Goal: Information Seeking & Learning: Learn about a topic

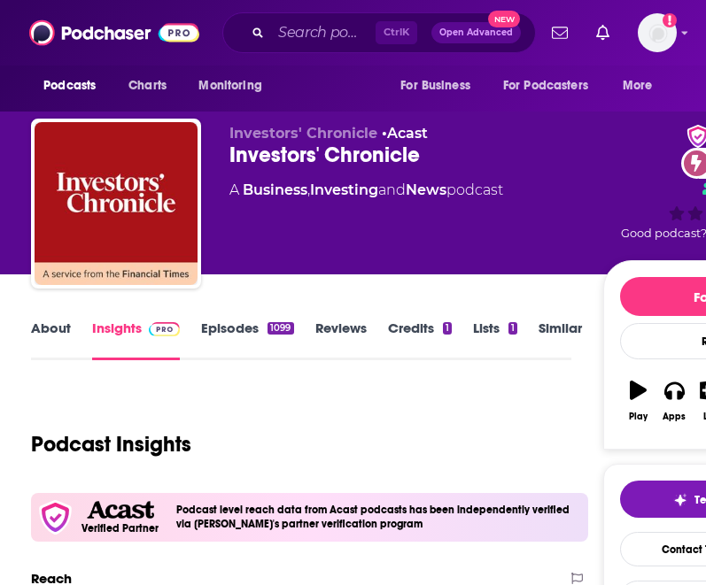
drag, startPoint x: 563, startPoint y: 283, endPoint x: 375, endPoint y: 187, distance: 211.1
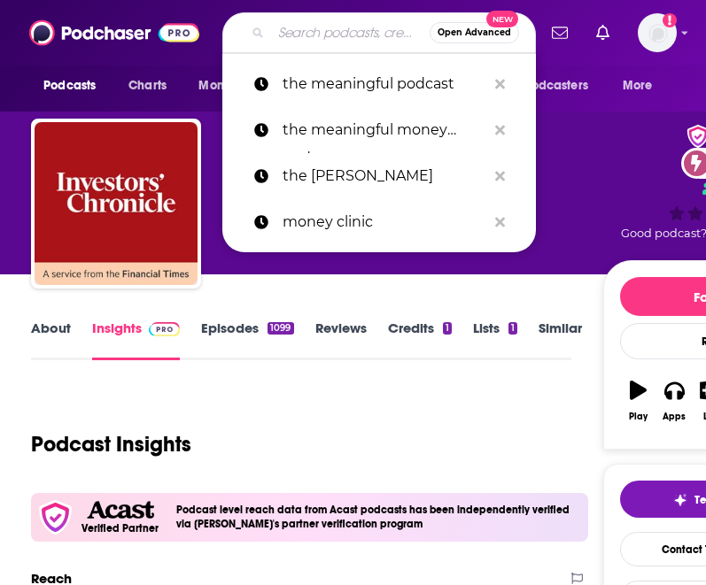
click at [305, 32] on input "Search podcasts, credits, & more..." at bounding box center [350, 33] width 158 height 28
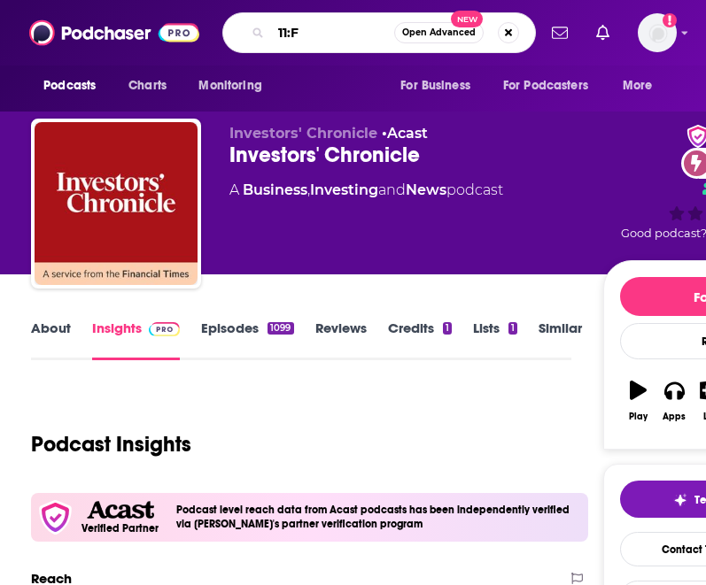
type input "11:FS"
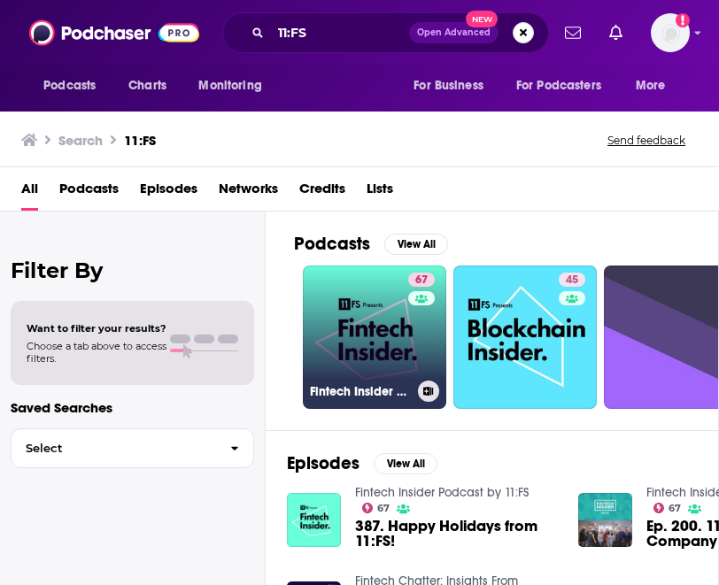
click at [352, 337] on link "67 Fintech Insider Podcast by 11:FS" at bounding box center [374, 337] width 143 height 143
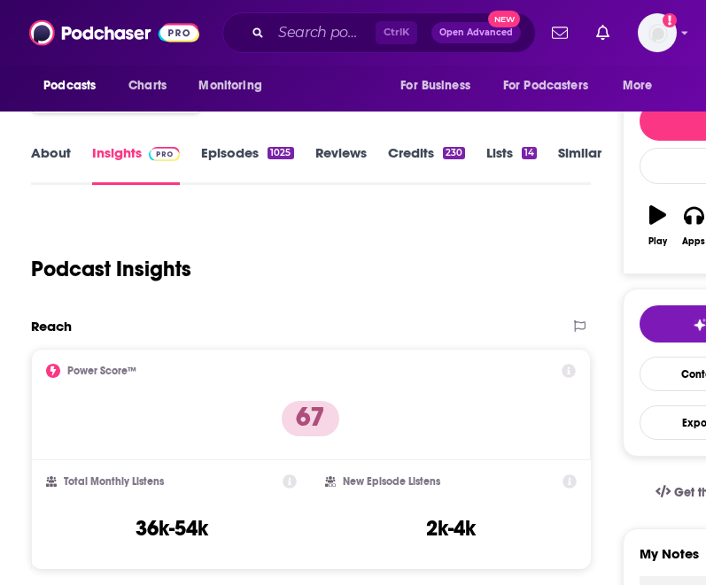
scroll to position [162, 0]
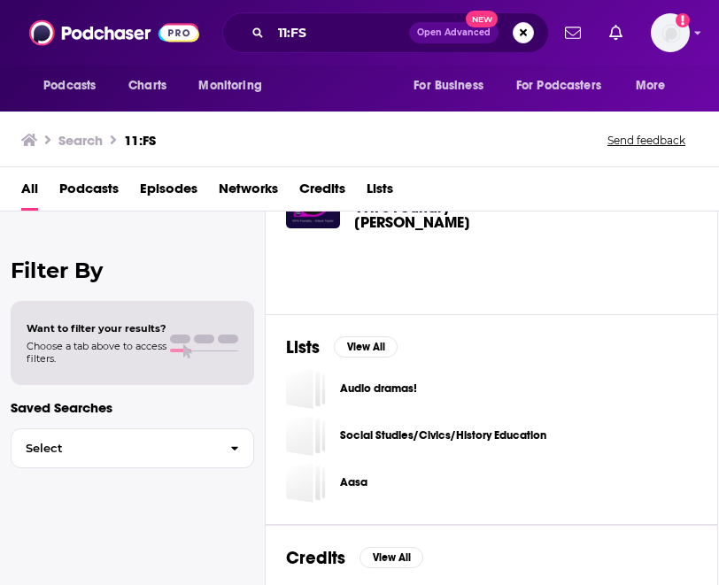
scroll to position [411, 1]
